Goal: Check status: Check status

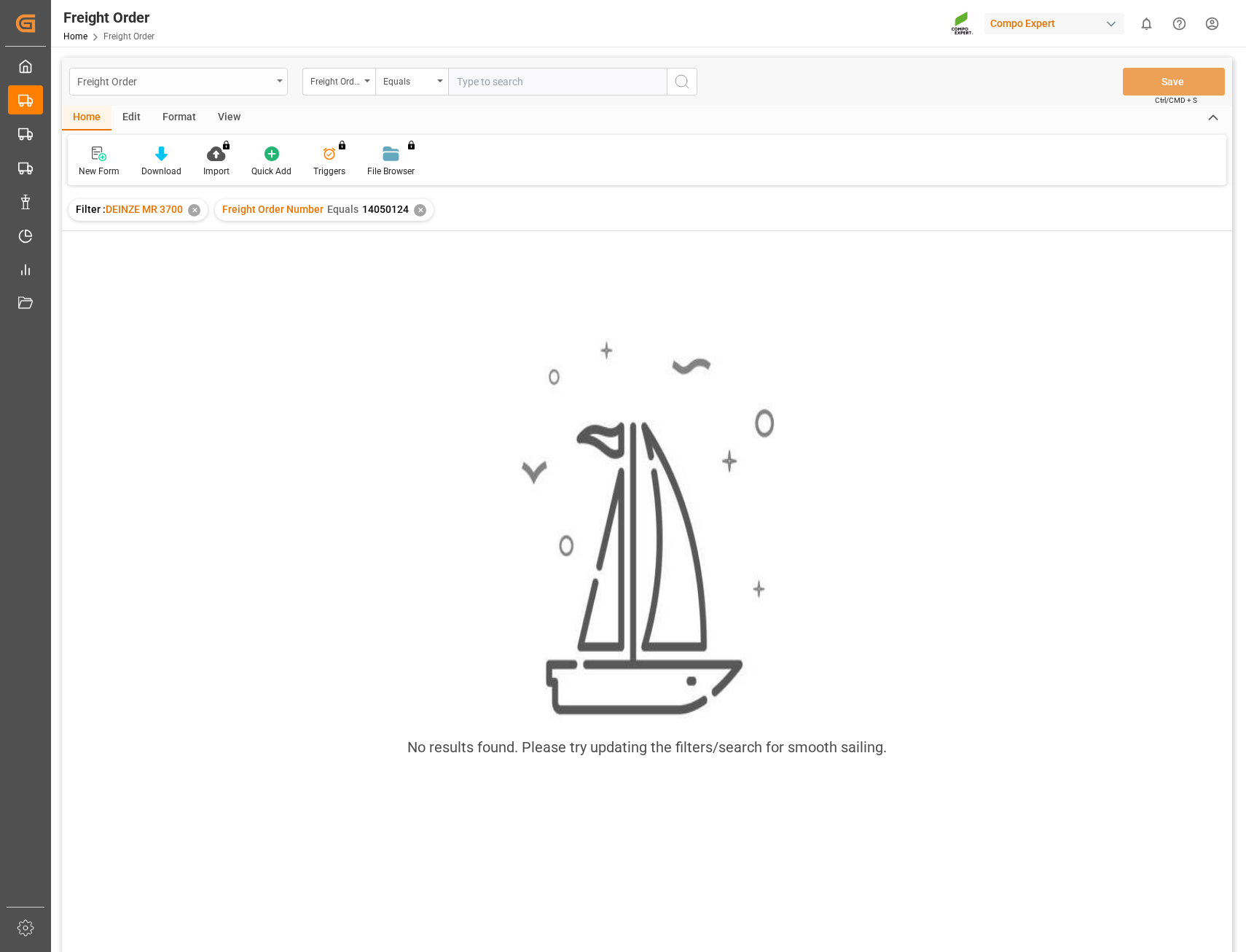
click at [285, 86] on div "Freight Order" at bounding box center [178, 82] width 219 height 28
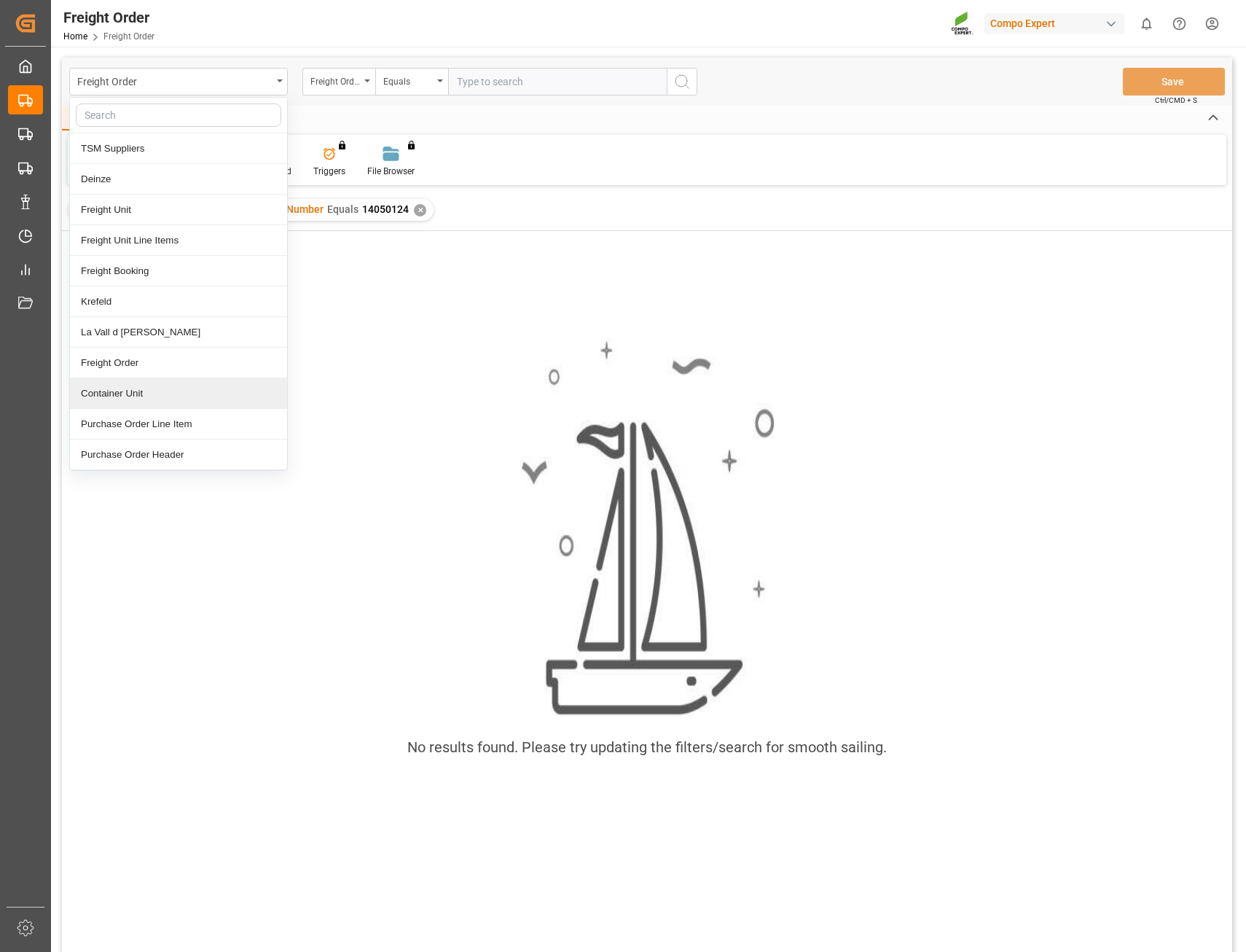
click at [135, 393] on div "Container Unit" at bounding box center [179, 394] width 218 height 31
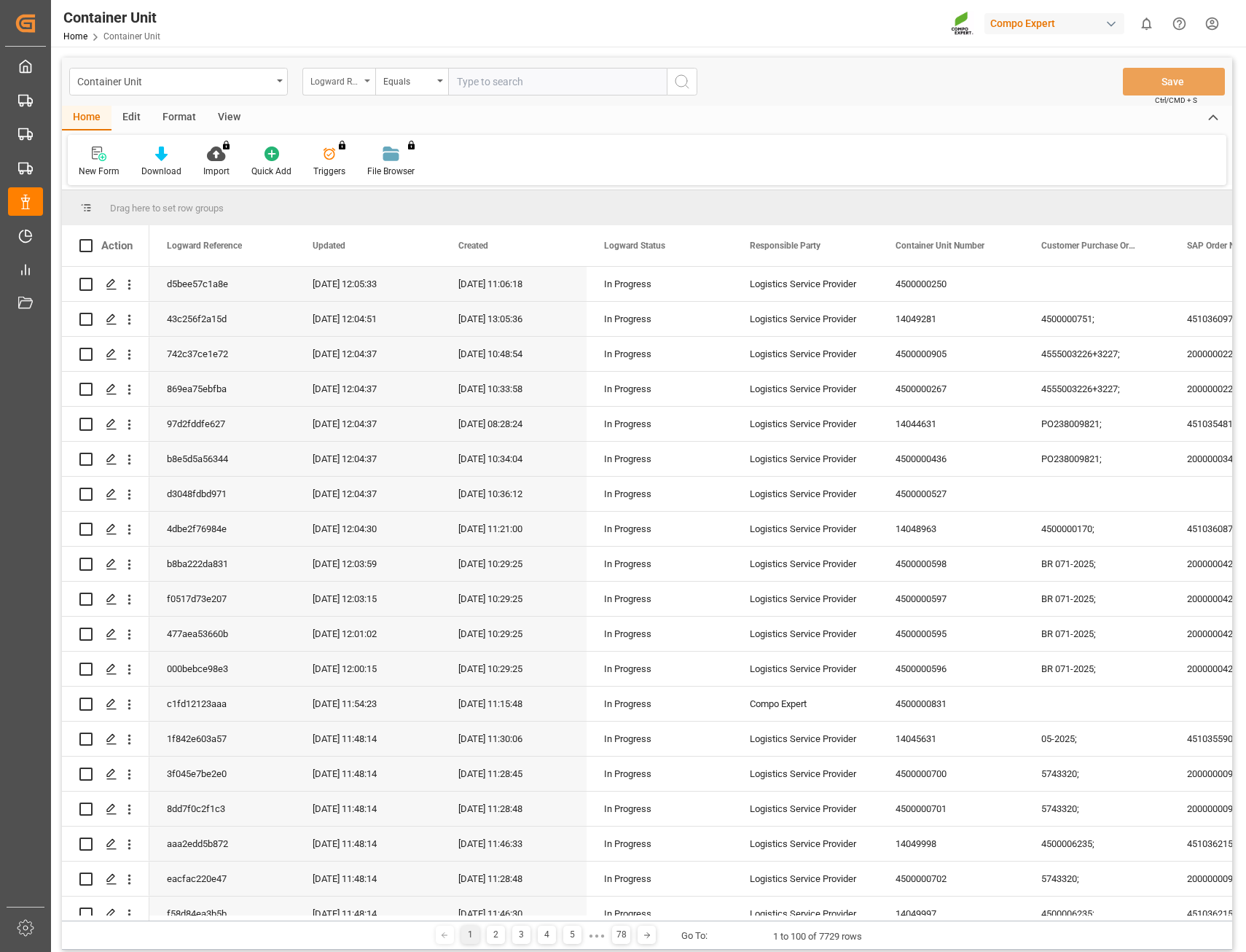
click at [371, 84] on div "Logward Reference" at bounding box center [338, 82] width 73 height 28
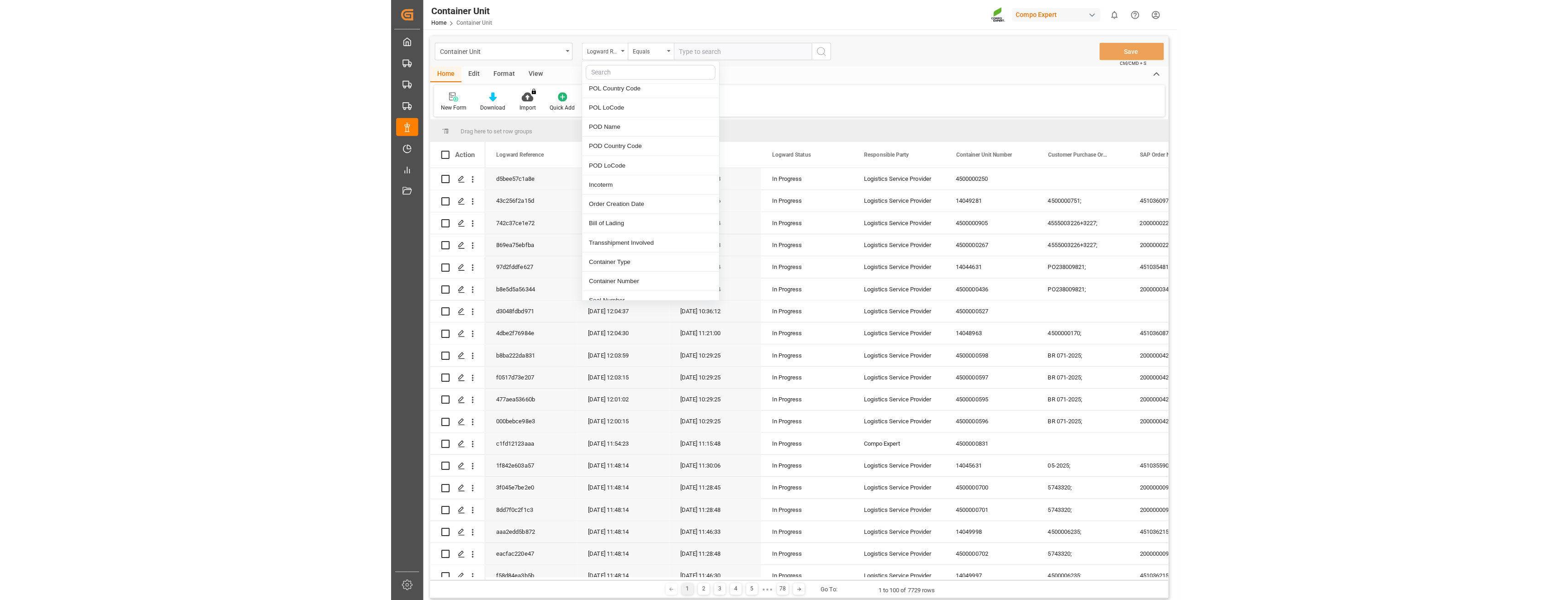
scroll to position [411, 0]
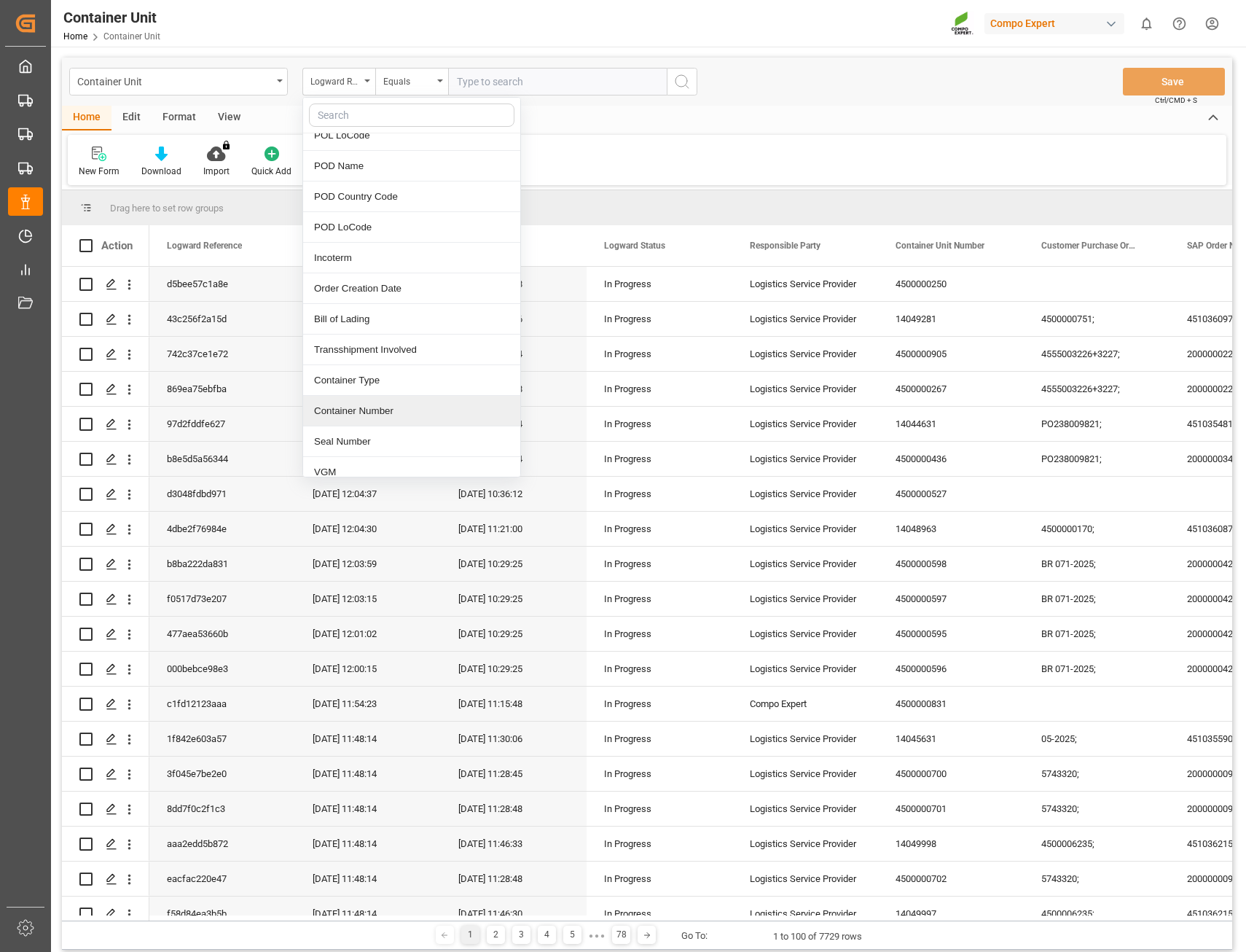
click at [376, 412] on div "Container Number" at bounding box center [412, 412] width 218 height 31
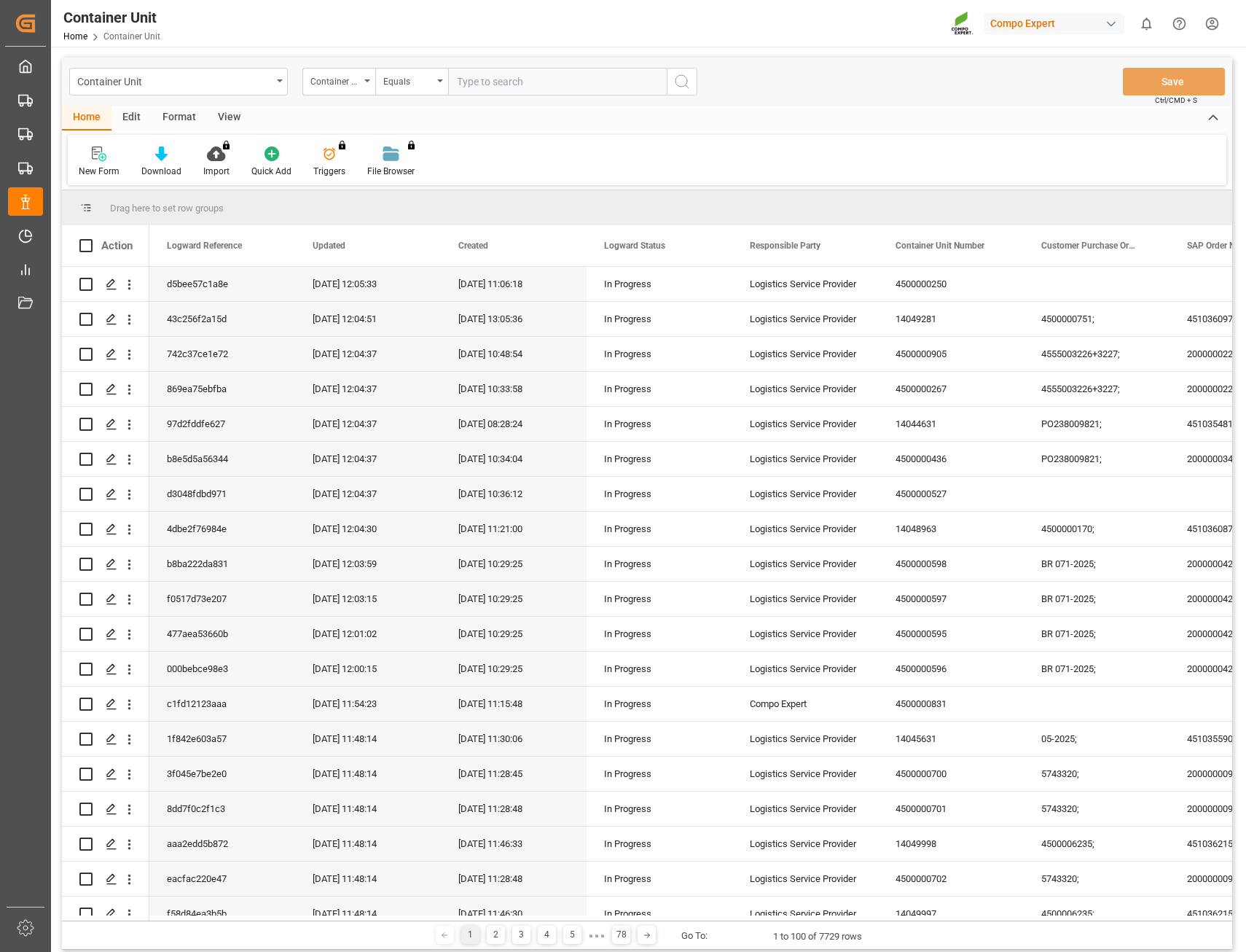
click at [498, 84] on input "text" at bounding box center [557, 82] width 219 height 28
type input "MEDU3683979"
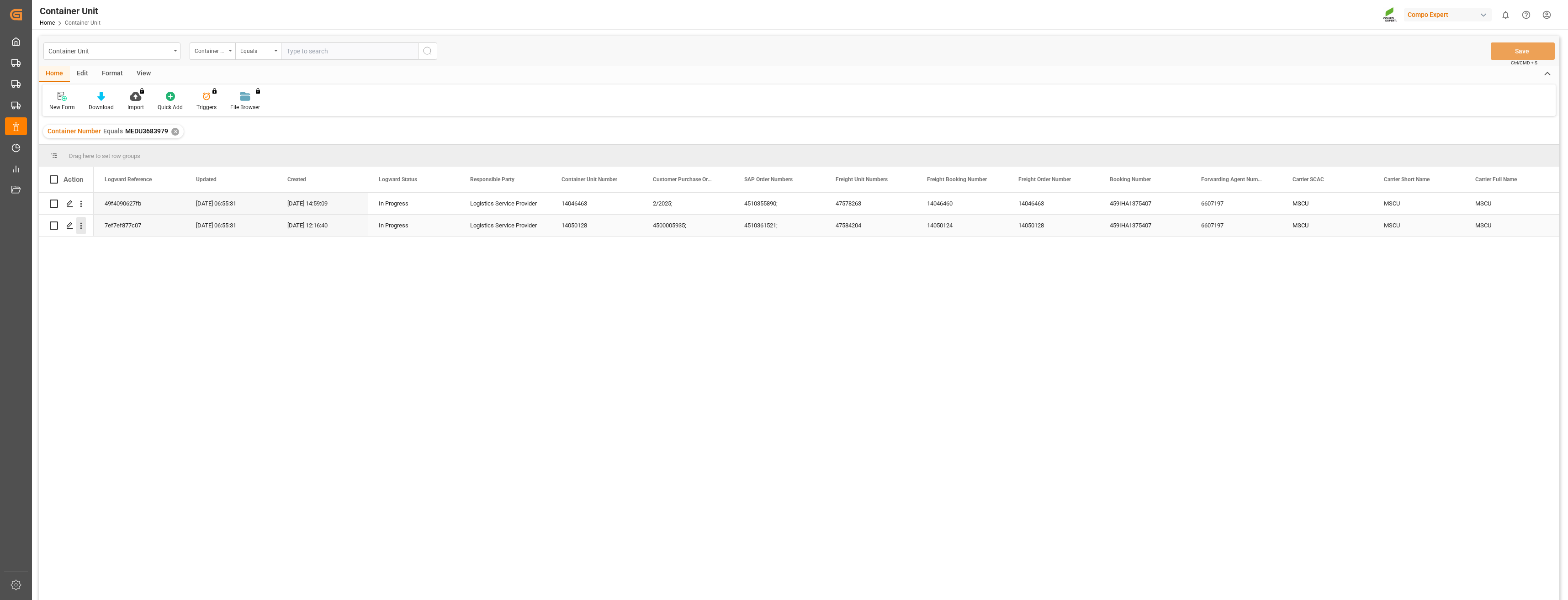
click at [82, 228] on icon "open menu" at bounding box center [81, 226] width 10 height 10
click at [131, 279] on span "Track Shipment" at bounding box center [140, 282] width 85 height 9
